Goal: Information Seeking & Learning: Understand process/instructions

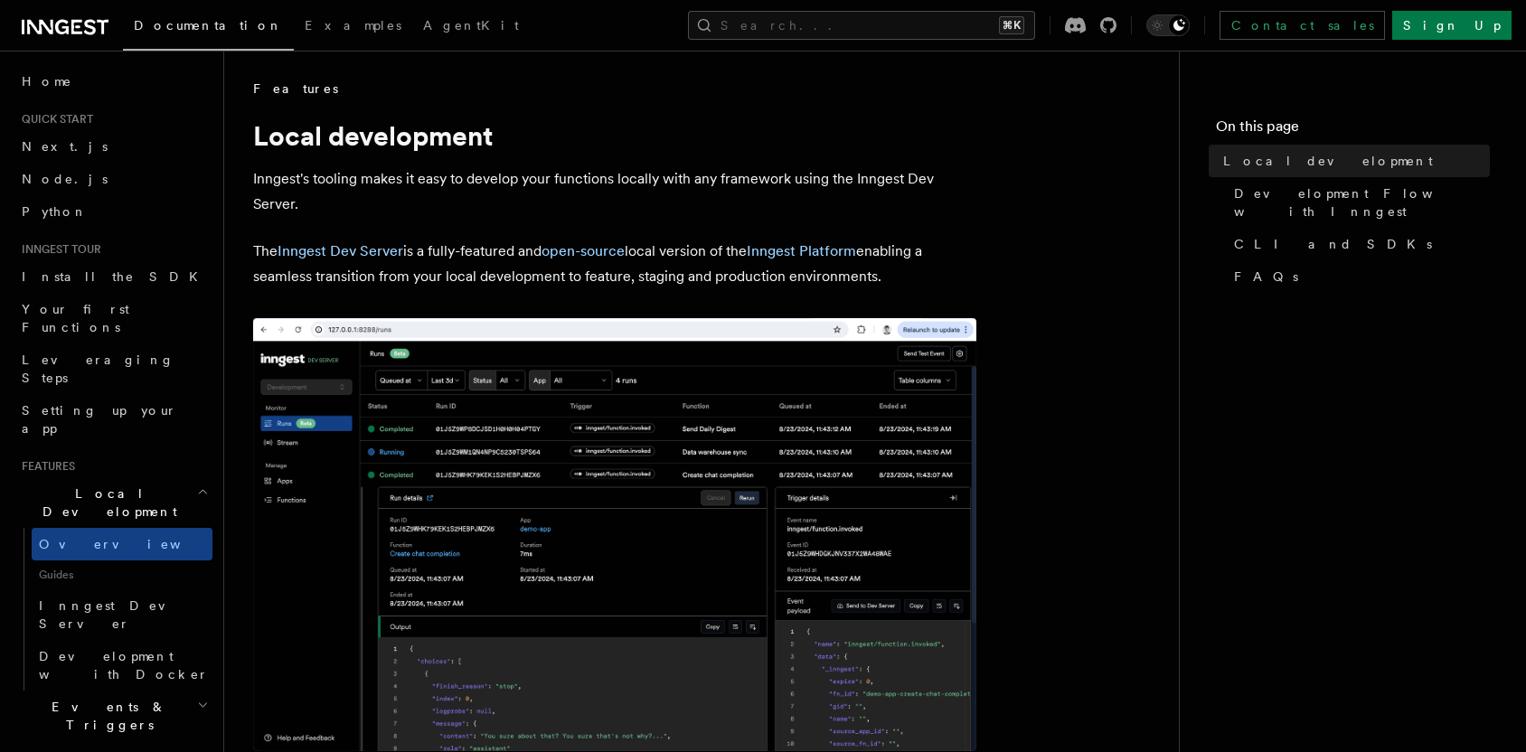
scroll to position [512, 0]
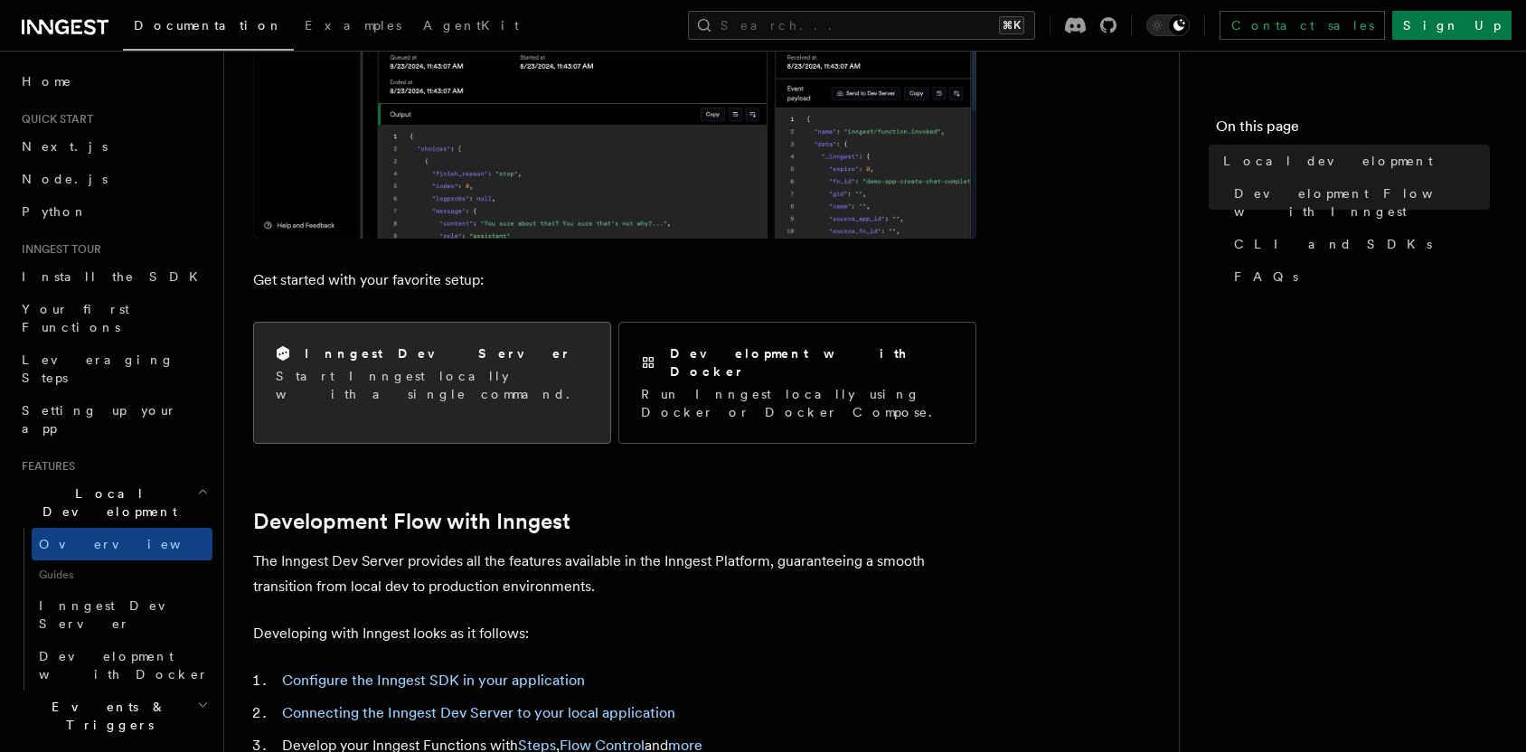
click at [420, 364] on div "Inngest Dev Server Start Inngest locally with a single command." at bounding box center [432, 373] width 313 height 59
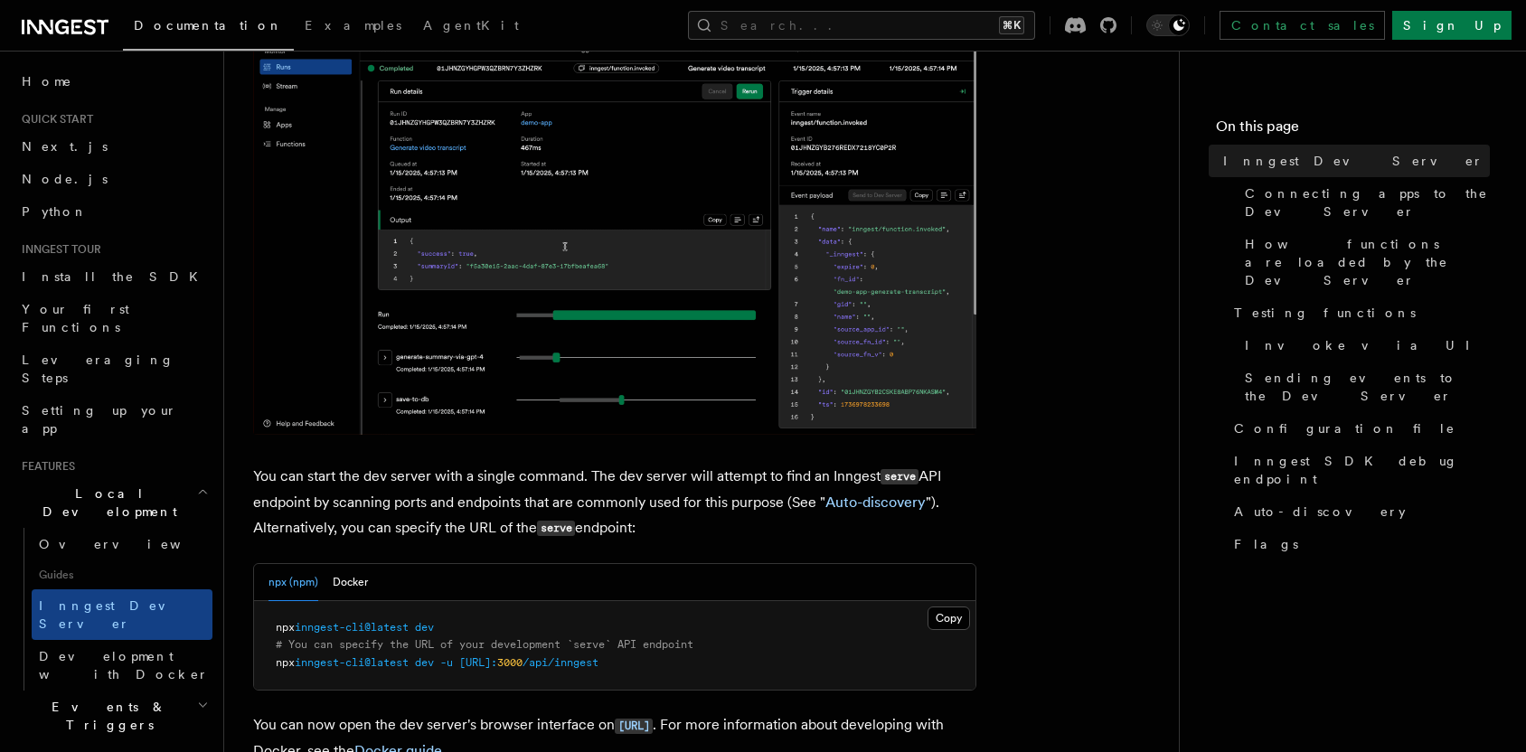
scroll to position [362, 0]
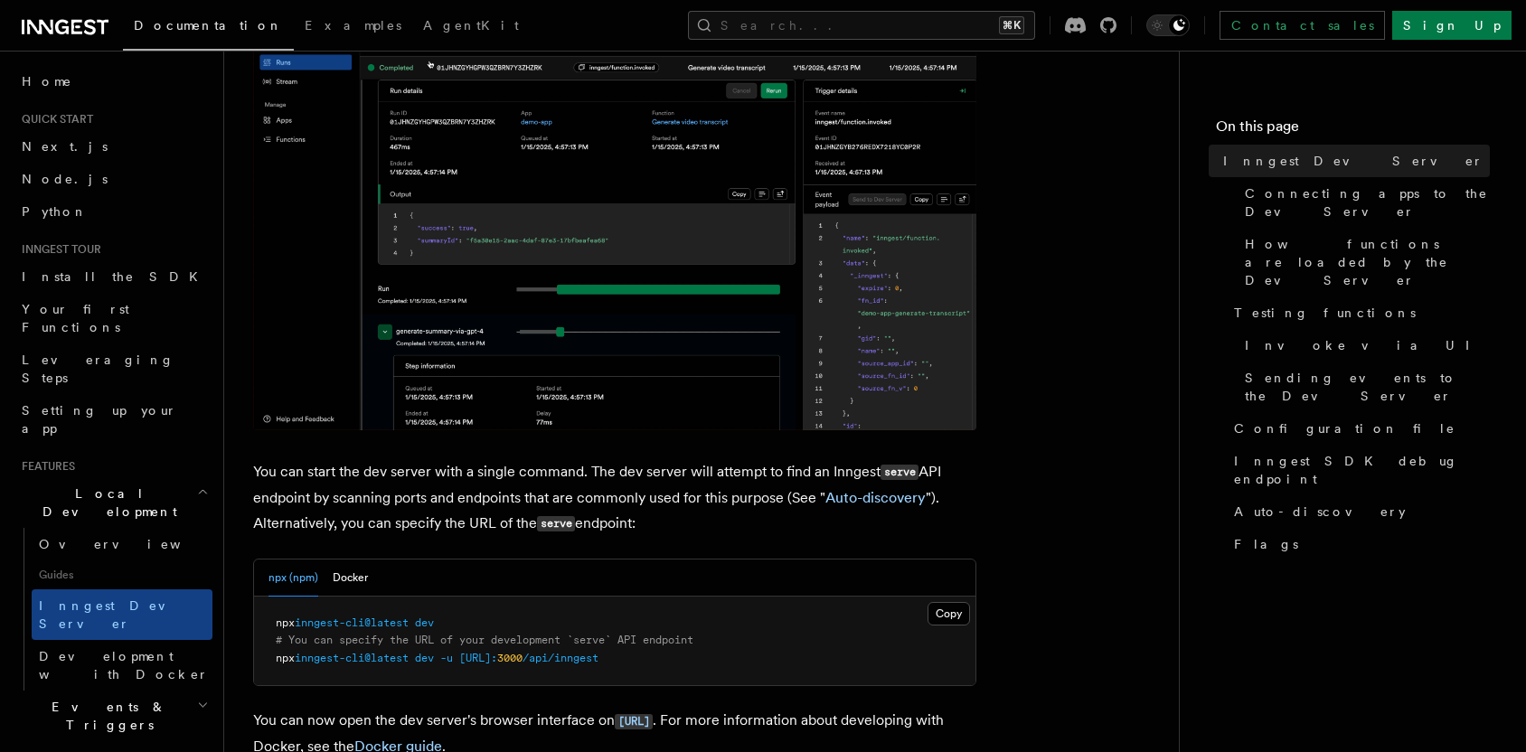
click at [389, 616] on span "inngest-cli@latest" at bounding box center [352, 622] width 114 height 13
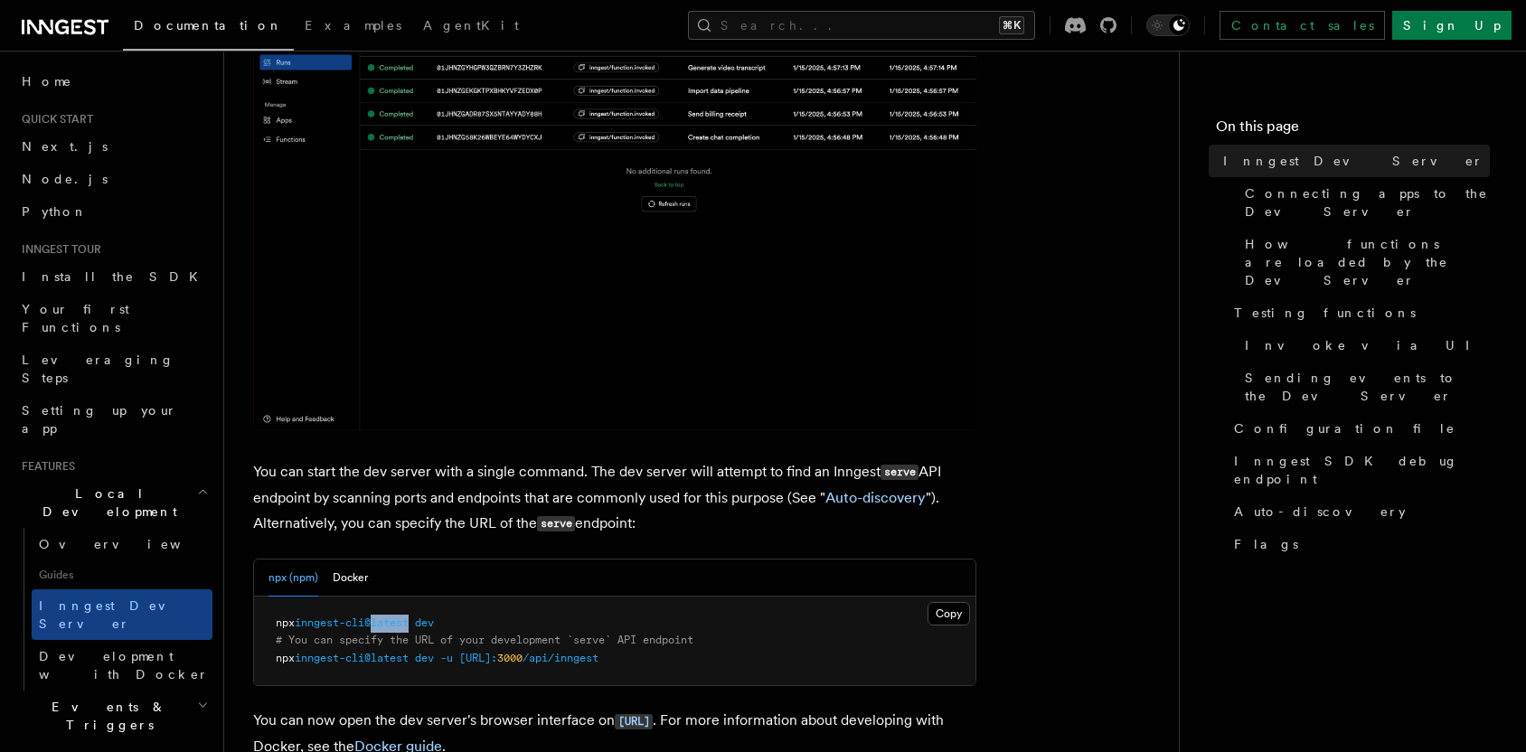
click at [389, 616] on span "inngest-cli@latest" at bounding box center [352, 622] width 114 height 13
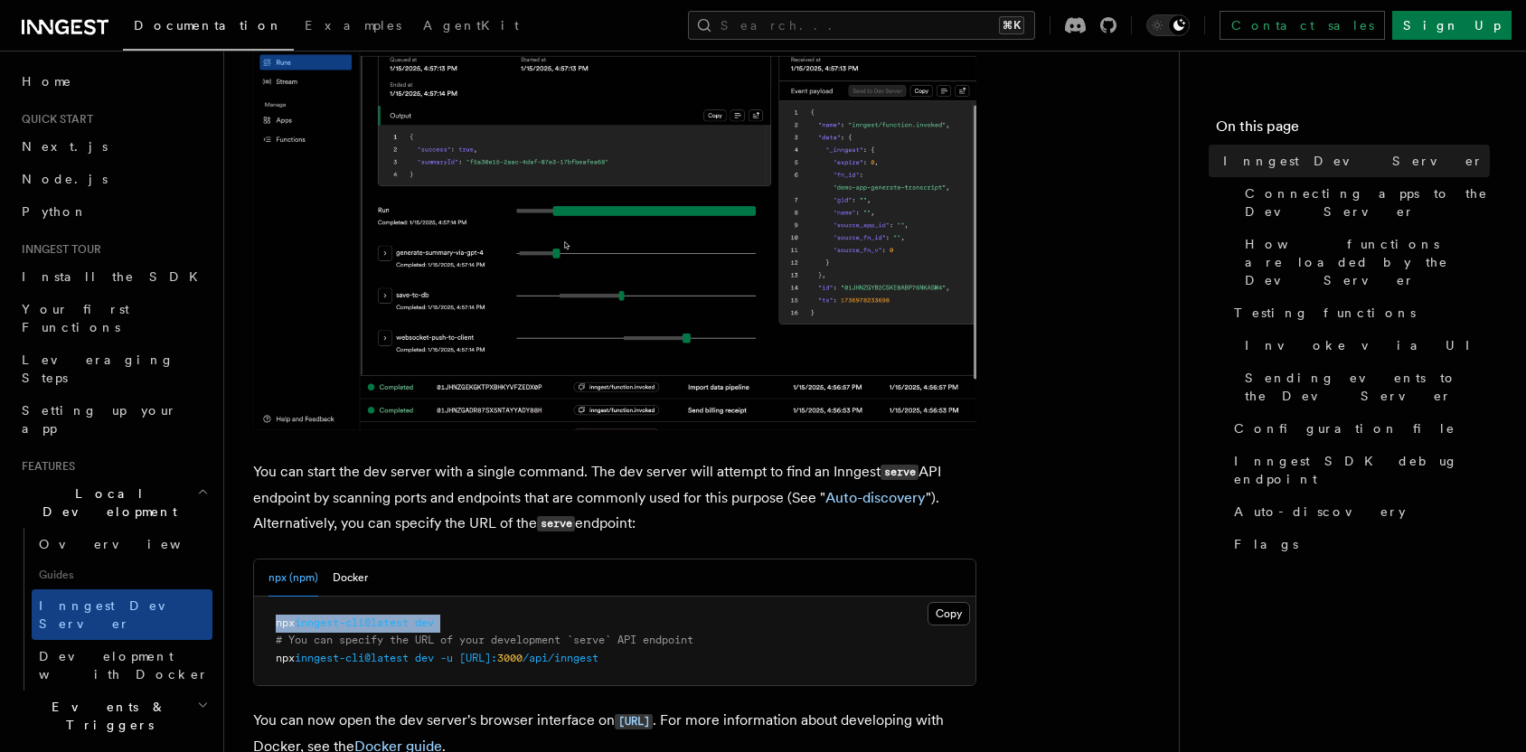
click at [389, 616] on span "inngest-cli@latest" at bounding box center [352, 622] width 114 height 13
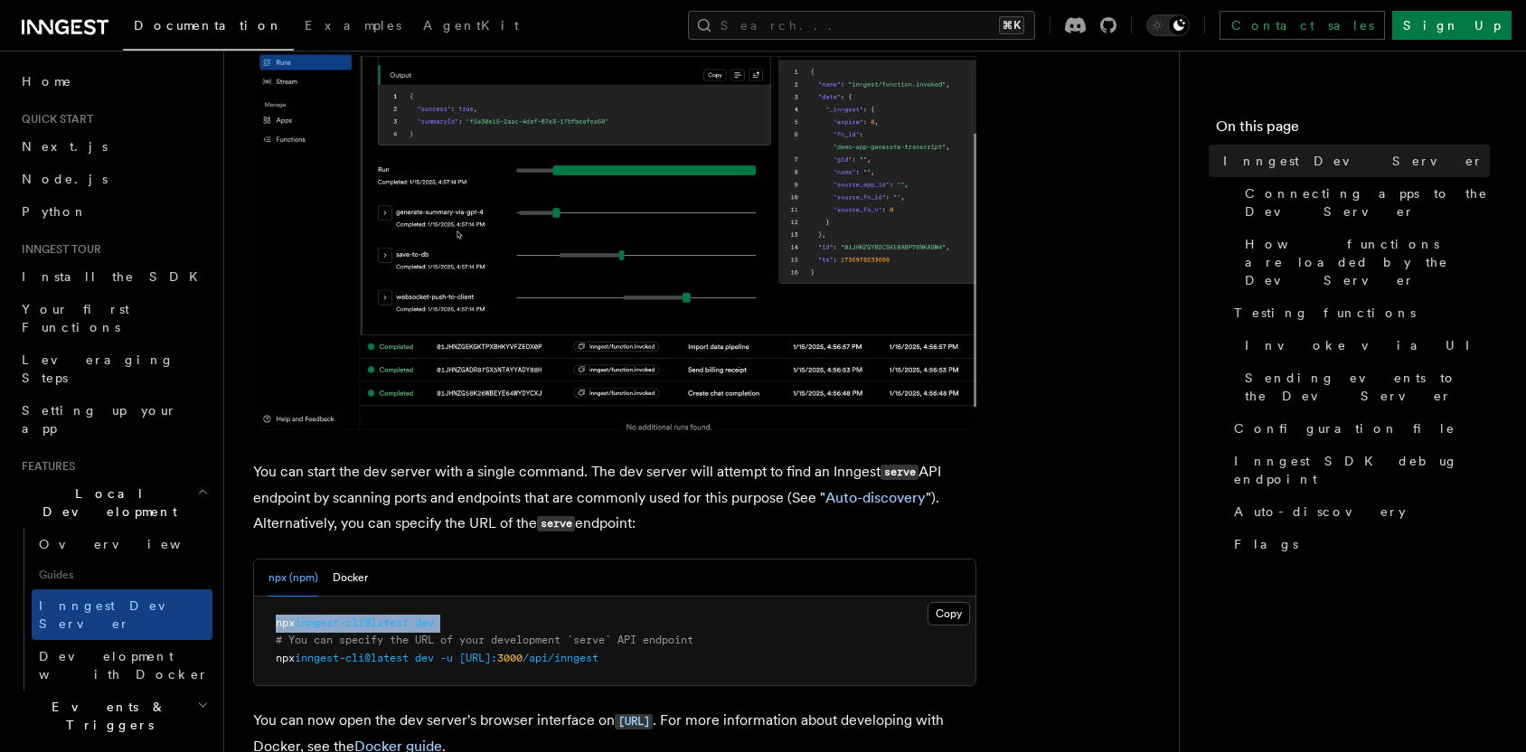
copy code "npx inngest-cli@latest dev"
